Goal: Transaction & Acquisition: Book appointment/travel/reservation

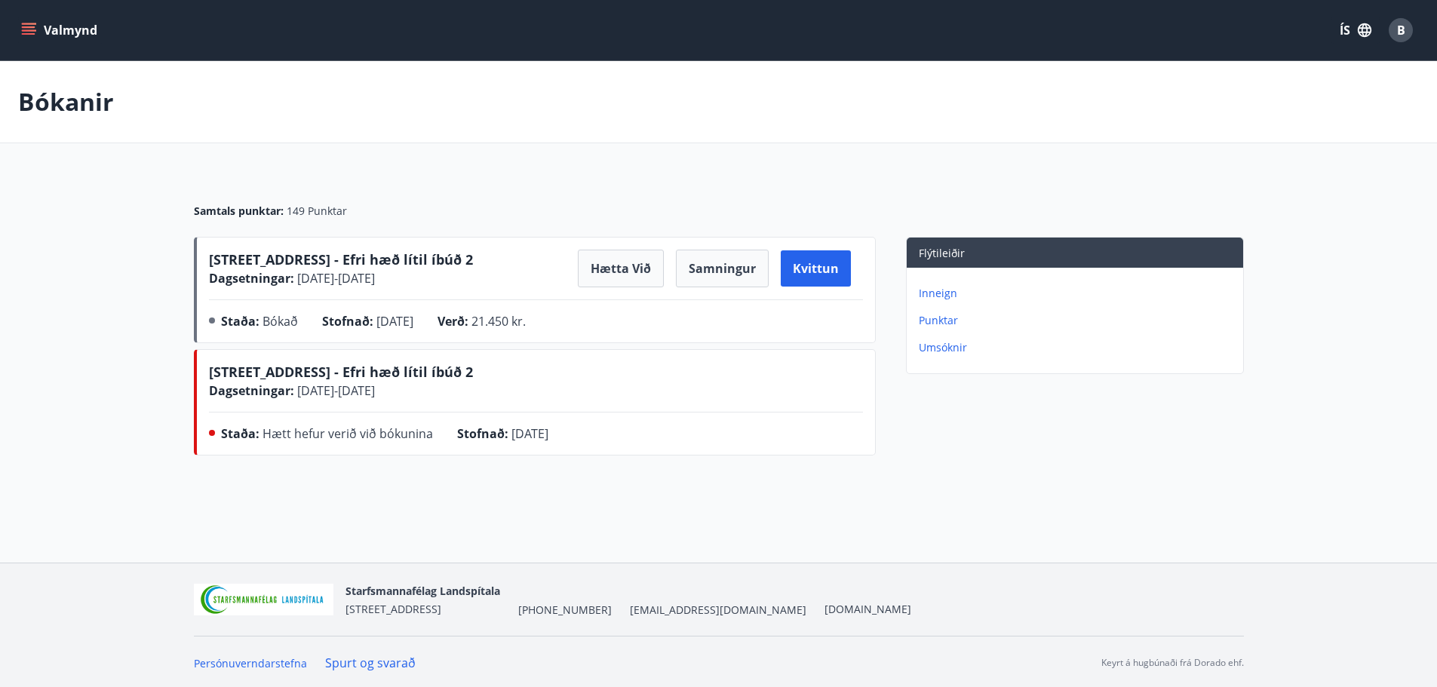
click at [25, 28] on icon "menu" at bounding box center [29, 27] width 14 height 2
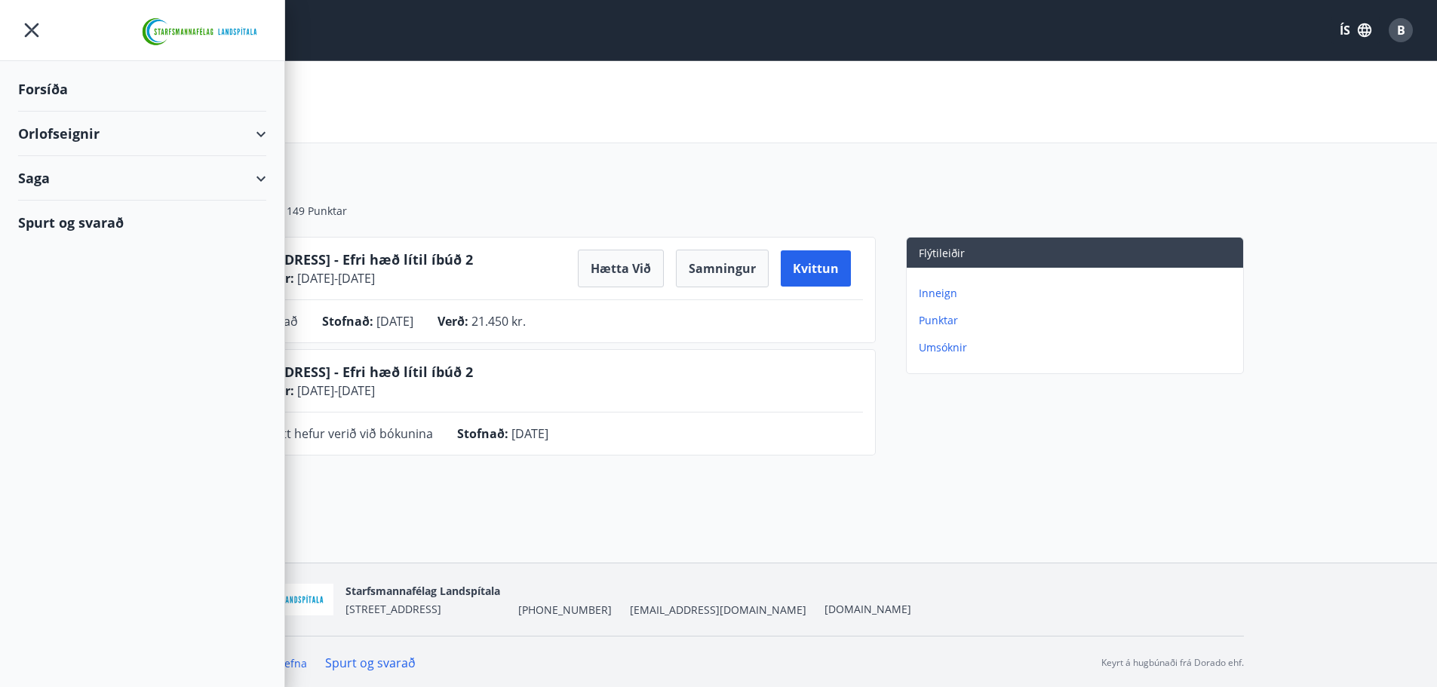
click at [55, 89] on div "Forsíða" at bounding box center [142, 89] width 248 height 45
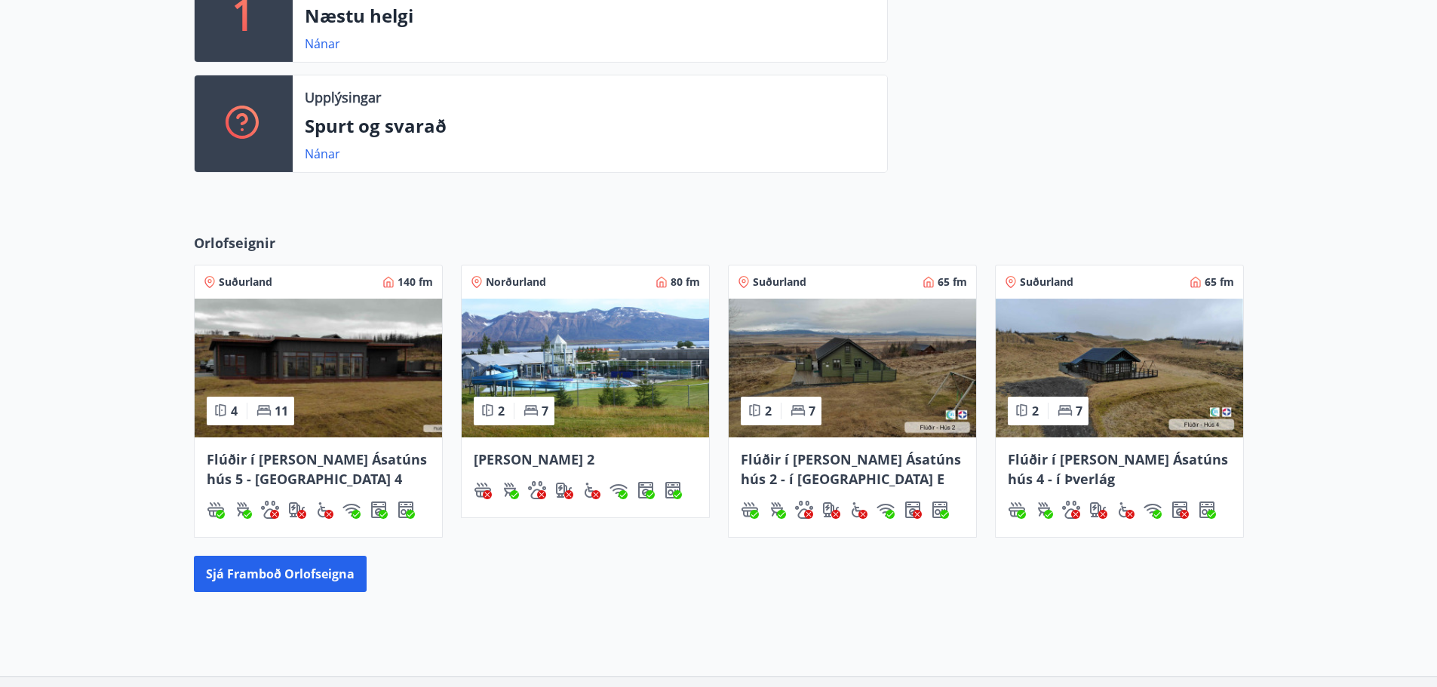
scroll to position [460, 0]
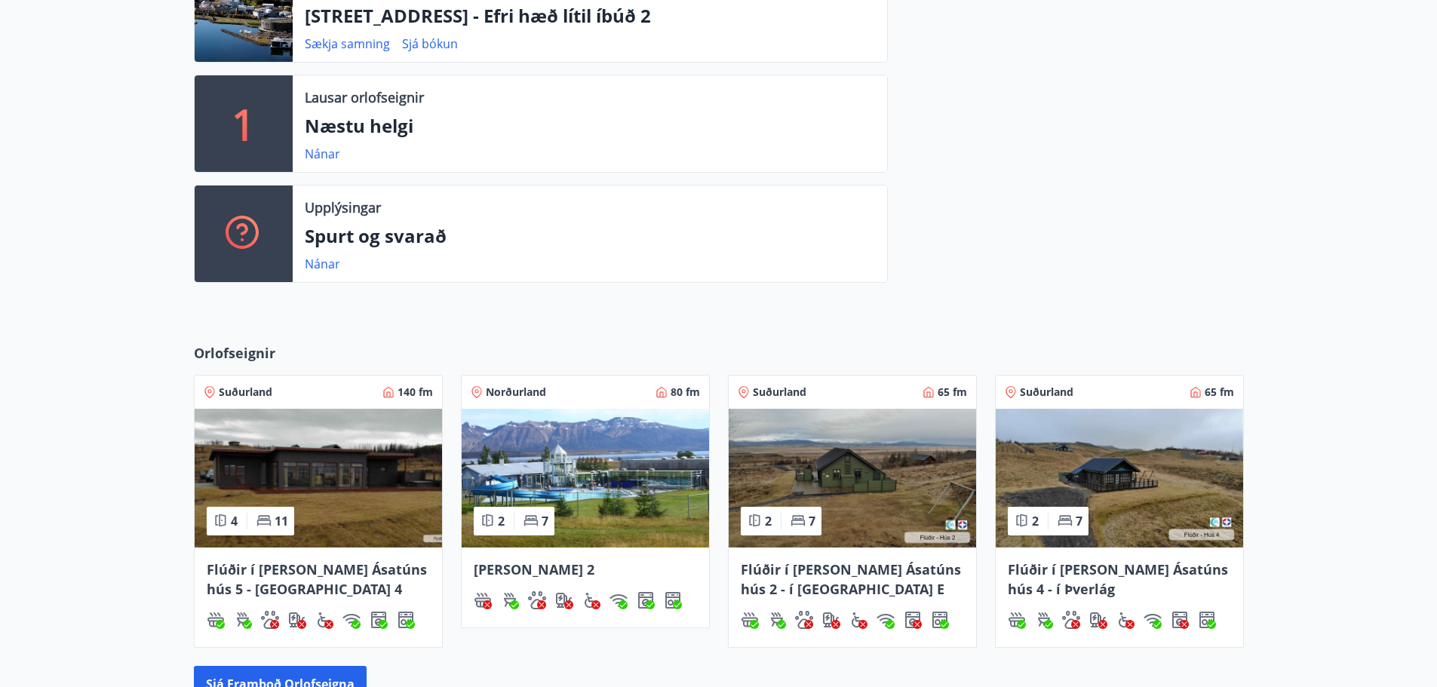
click at [266, 570] on span "Flúðir í [PERSON_NAME] Ásatúns hús 5 - [GEOGRAPHIC_DATA] 4" at bounding box center [317, 580] width 220 height 38
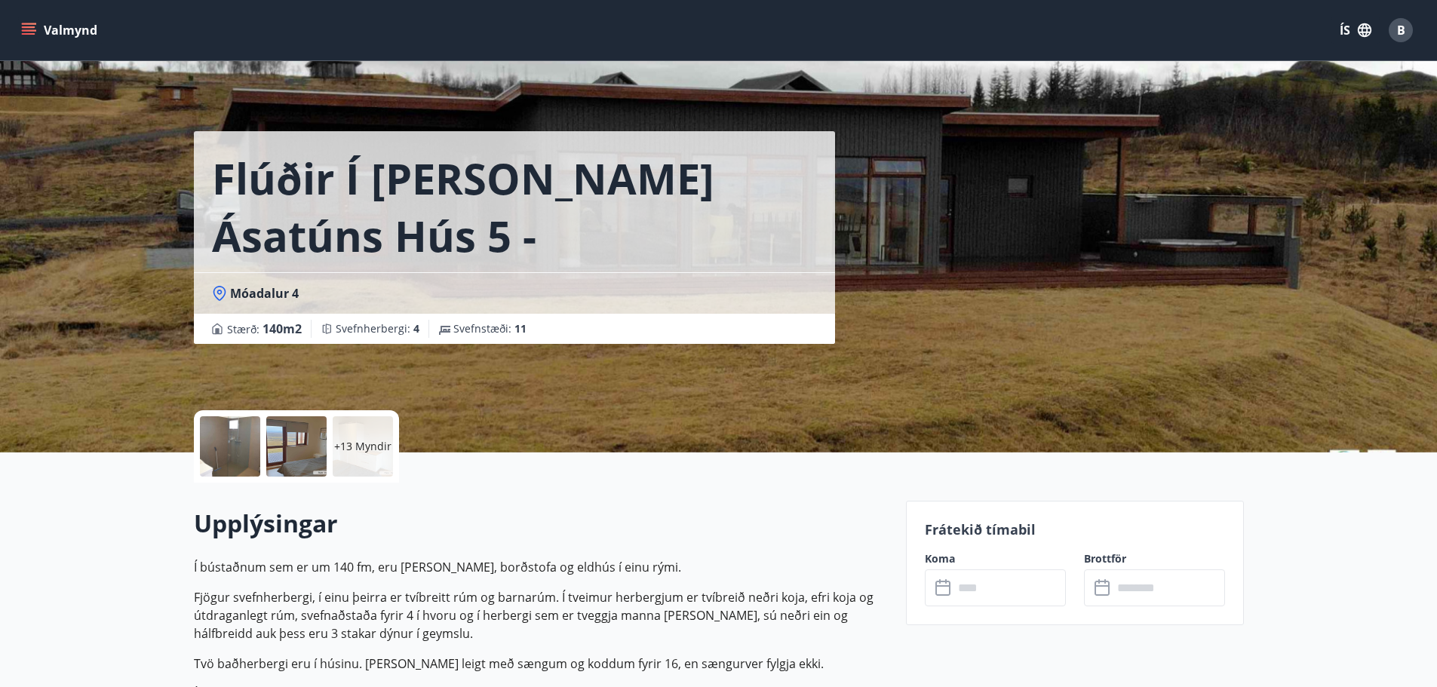
click at [355, 443] on p "+13 Myndir" at bounding box center [362, 446] width 57 height 15
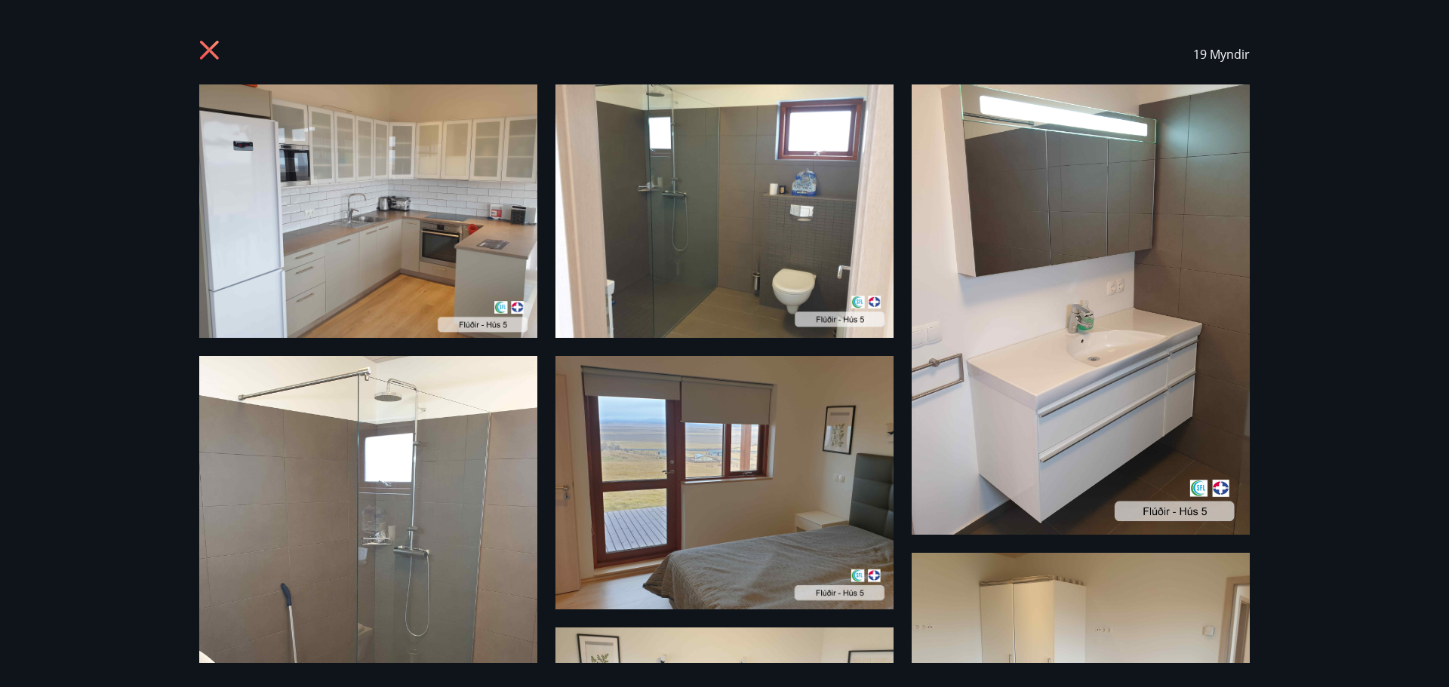
click at [202, 48] on icon at bounding box center [211, 52] width 24 height 24
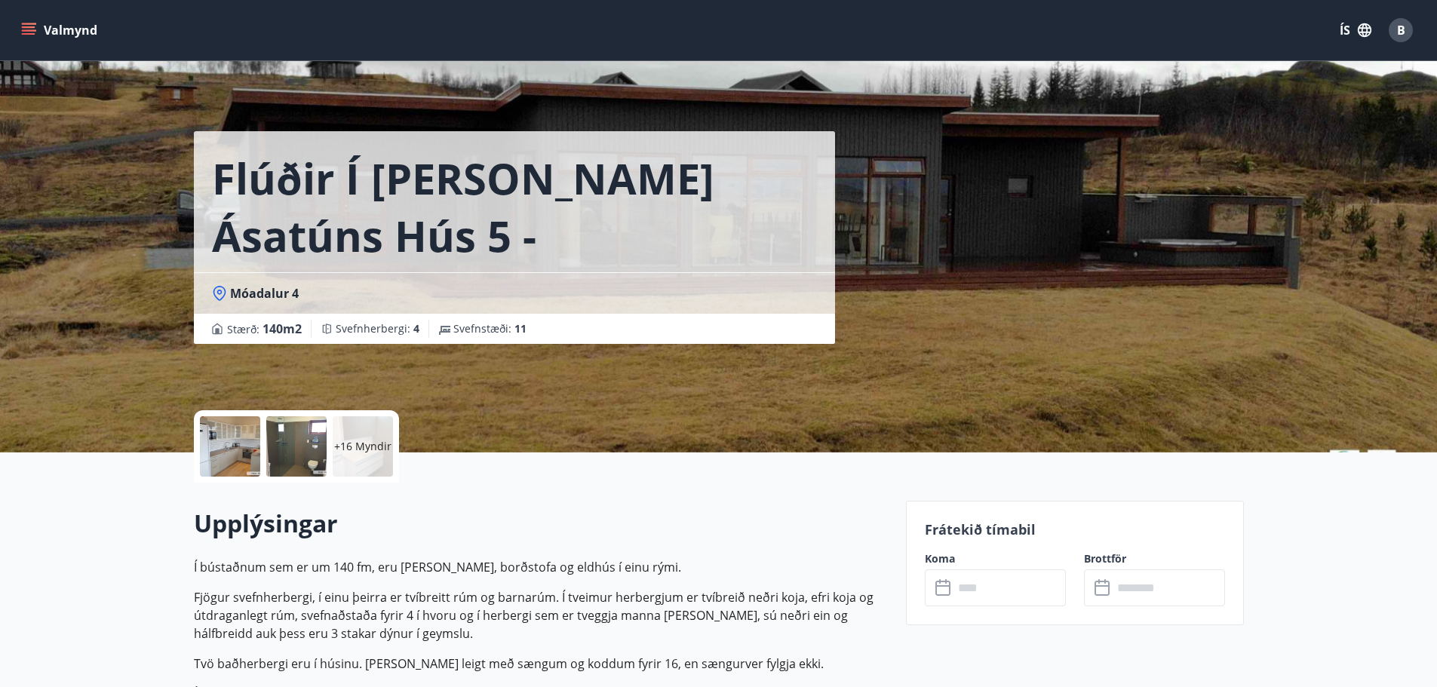
click at [376, 429] on div "+16 Myndir" at bounding box center [363, 446] width 60 height 60
